Goal: Transaction & Acquisition: Purchase product/service

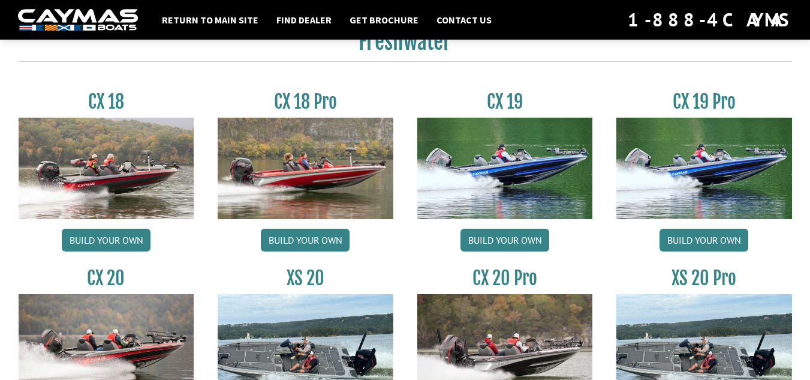
scroll to position [1019, 0]
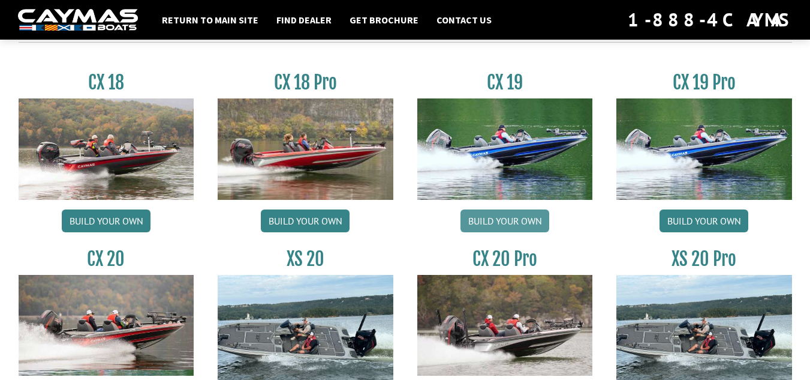
click at [495, 216] on link "Build your own" at bounding box center [504, 220] width 89 height 23
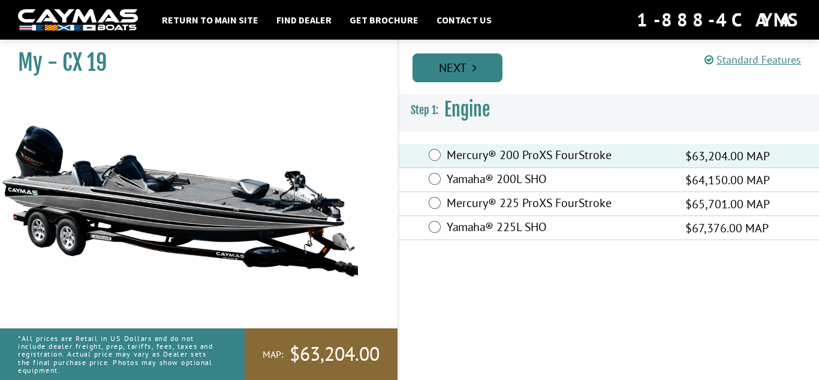
click at [463, 64] on link "Next" at bounding box center [457, 67] width 90 height 29
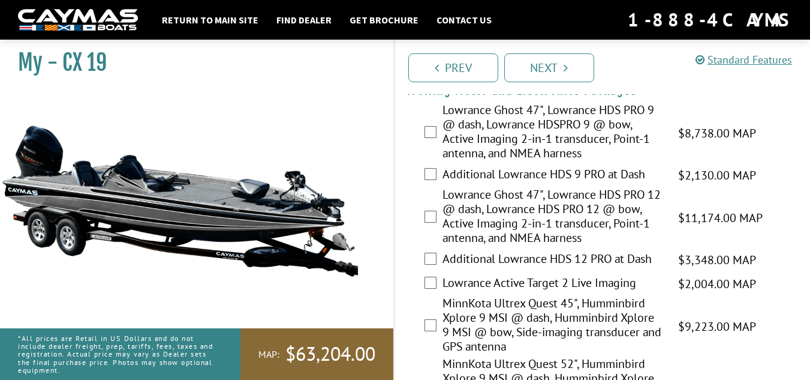
scroll to position [180, 0]
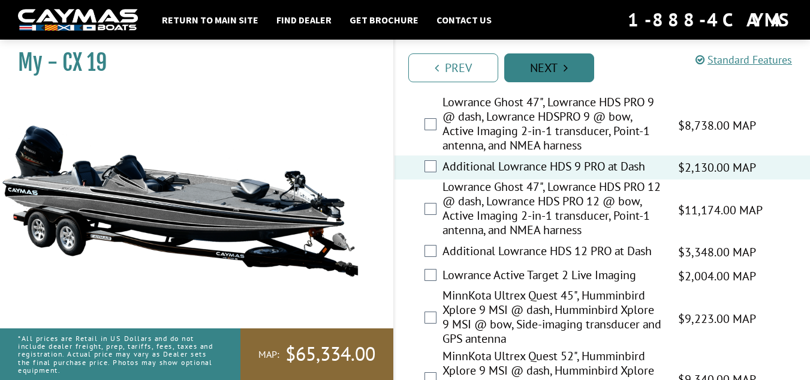
click at [558, 58] on link "Next" at bounding box center [549, 67] width 90 height 29
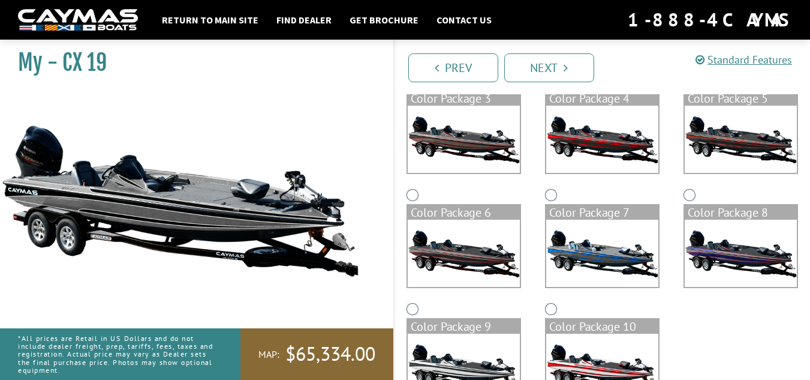
scroll to position [285, 0]
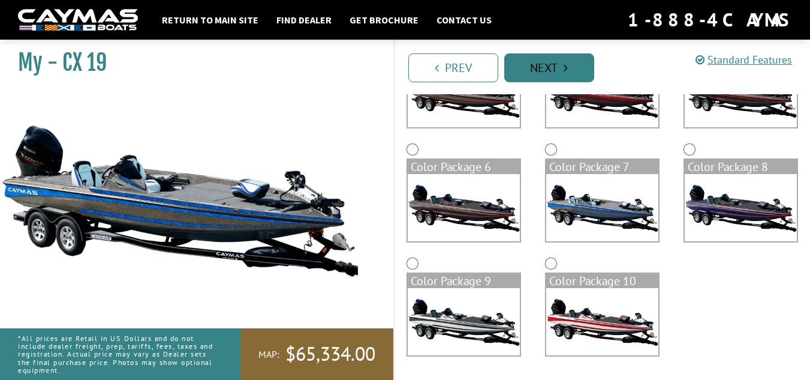
click at [549, 70] on link "Next" at bounding box center [549, 67] width 90 height 29
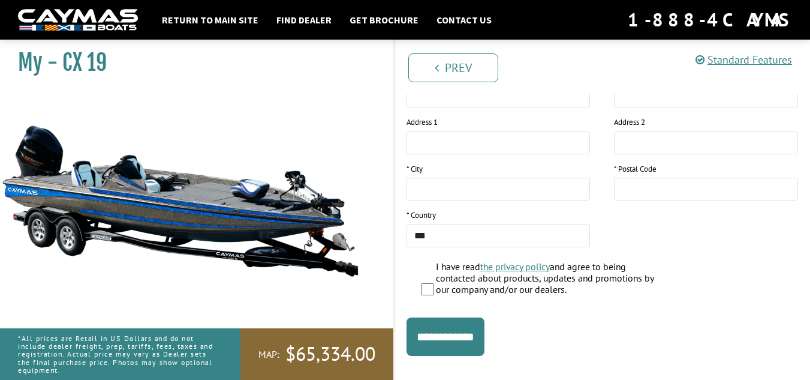
scroll to position [287, 0]
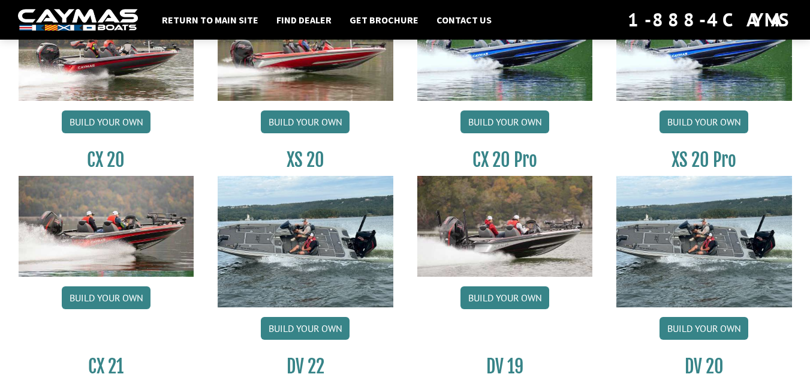
scroll to position [1139, 0]
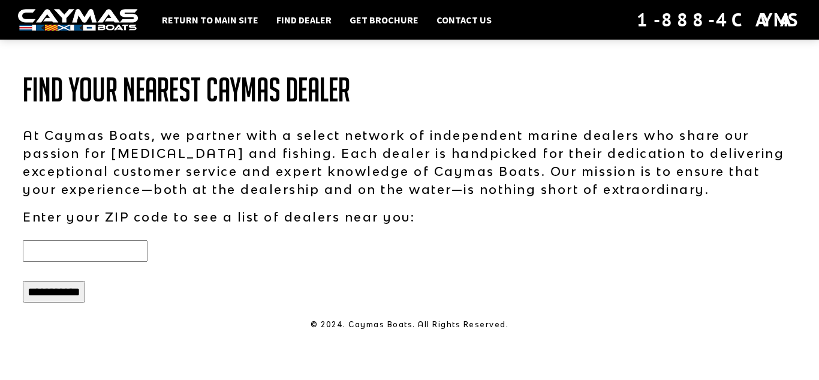
click at [135, 253] on input "text" at bounding box center [85, 251] width 125 height 22
type input "*****"
click at [64, 286] on input "**********" at bounding box center [54, 292] width 62 height 22
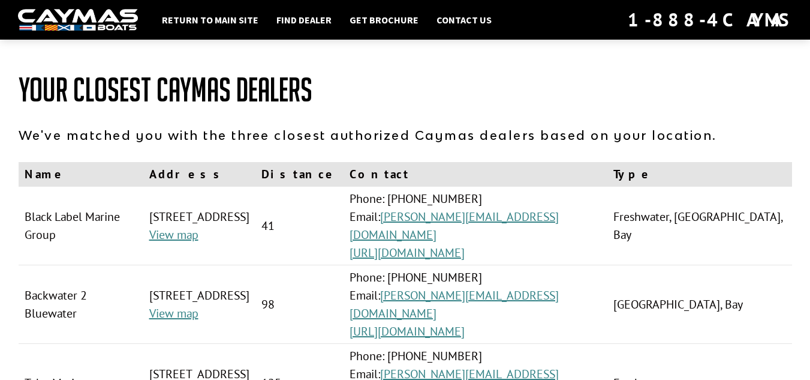
scroll to position [60, 0]
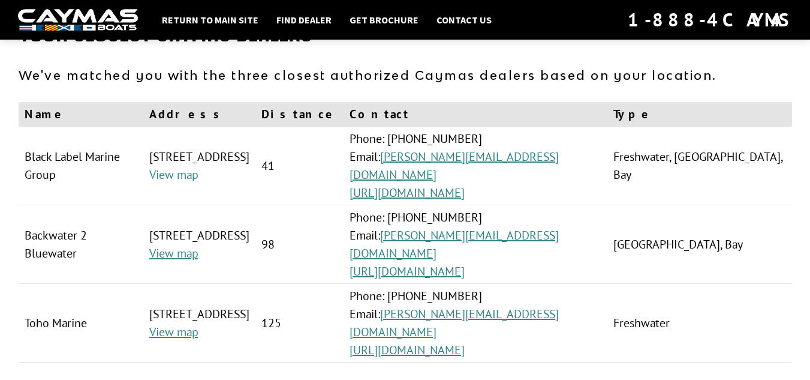
click at [188, 169] on link "View map" at bounding box center [173, 175] width 49 height 16
